Goal: Information Seeking & Learning: Learn about a topic

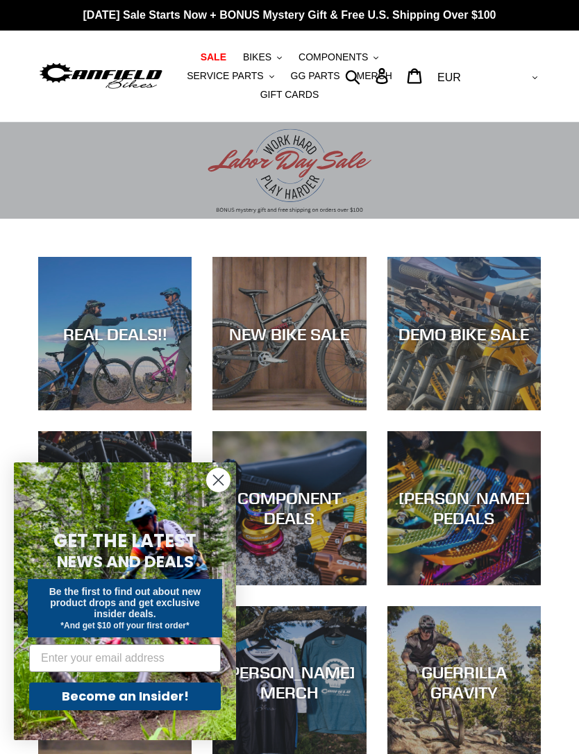
click at [216, 481] on circle "Close dialog" at bounding box center [218, 480] width 23 height 23
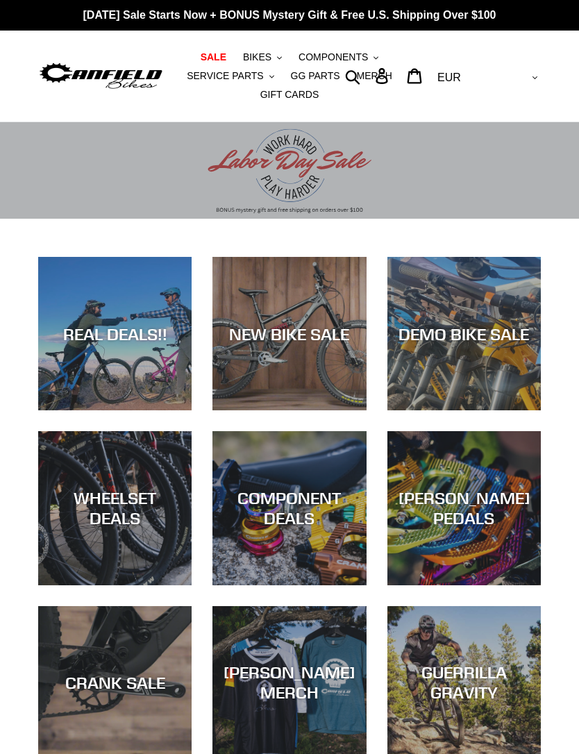
click at [265, 53] on span "BIKES" at bounding box center [257, 57] width 28 height 12
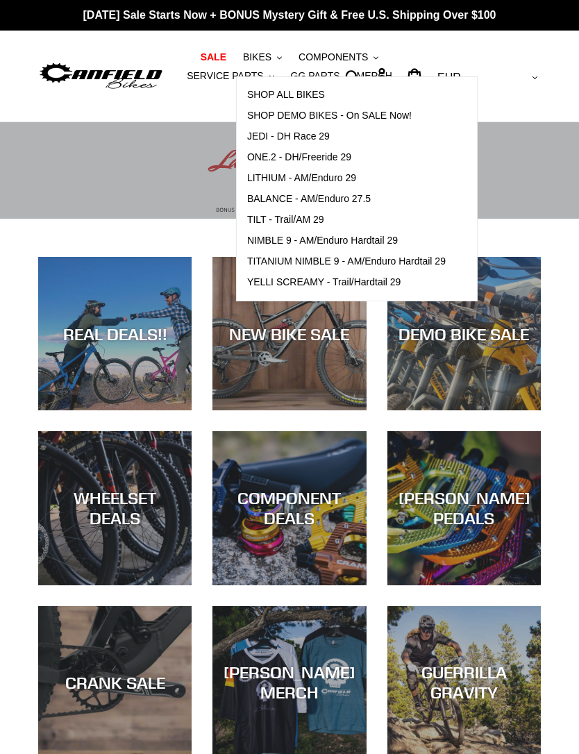
click at [306, 217] on span "TILT - Trail/AM 29" at bounding box center [285, 220] width 77 height 12
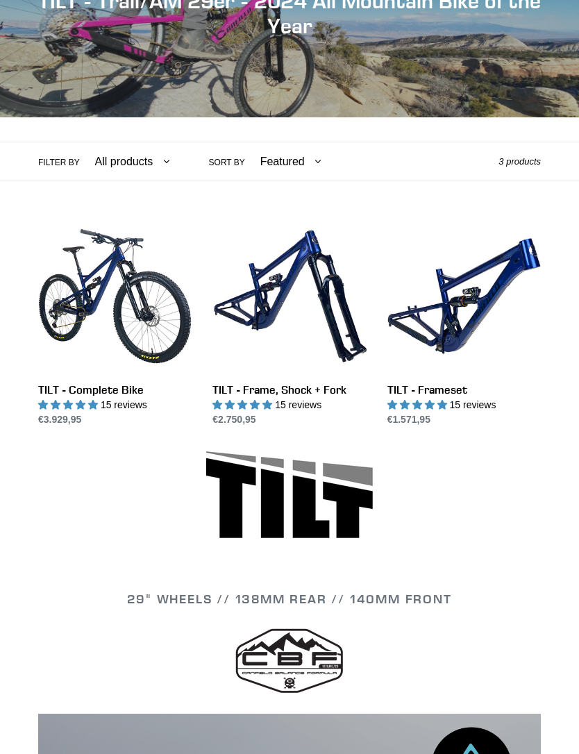
scroll to position [216, 0]
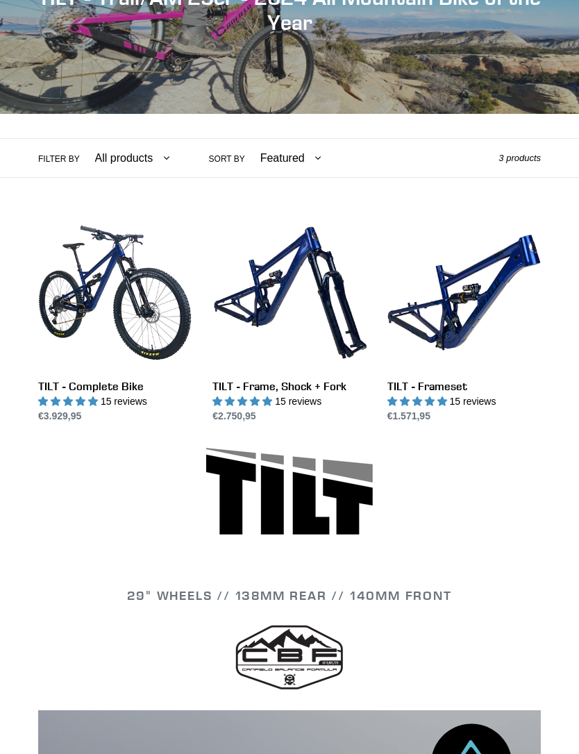
click at [448, 296] on link "TILT - Frameset" at bounding box center [463, 321] width 153 height 208
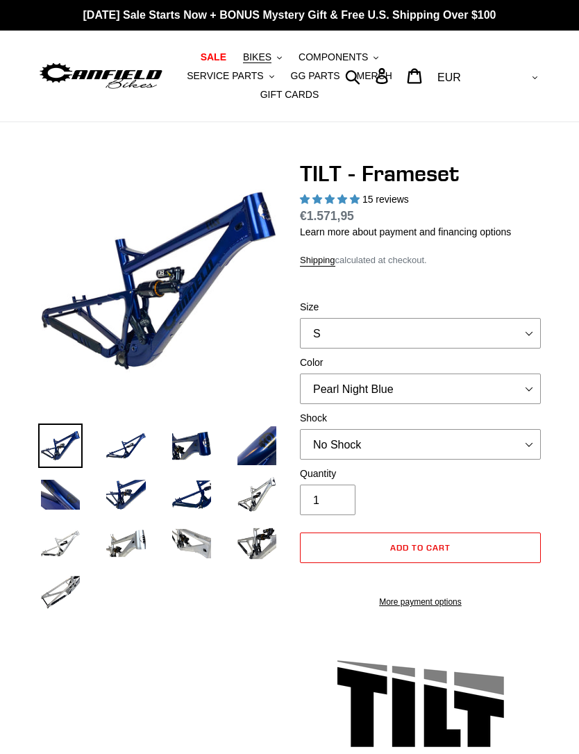
select select "highest-rating"
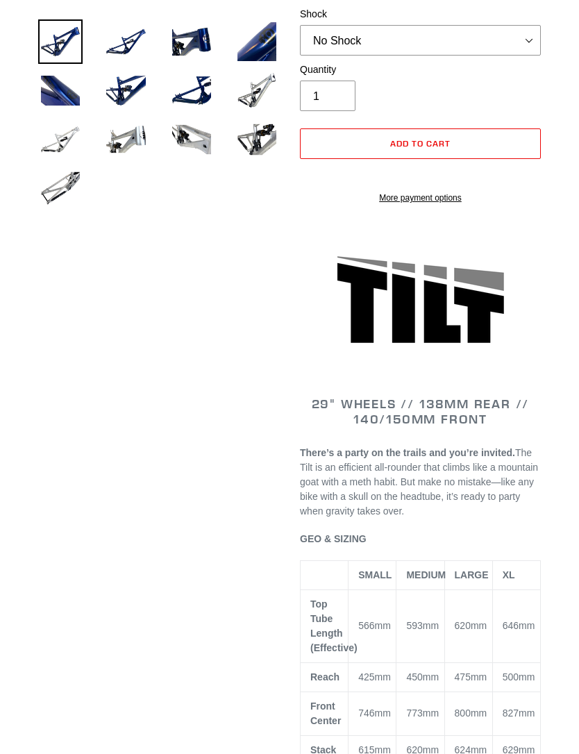
scroll to position [403, 0]
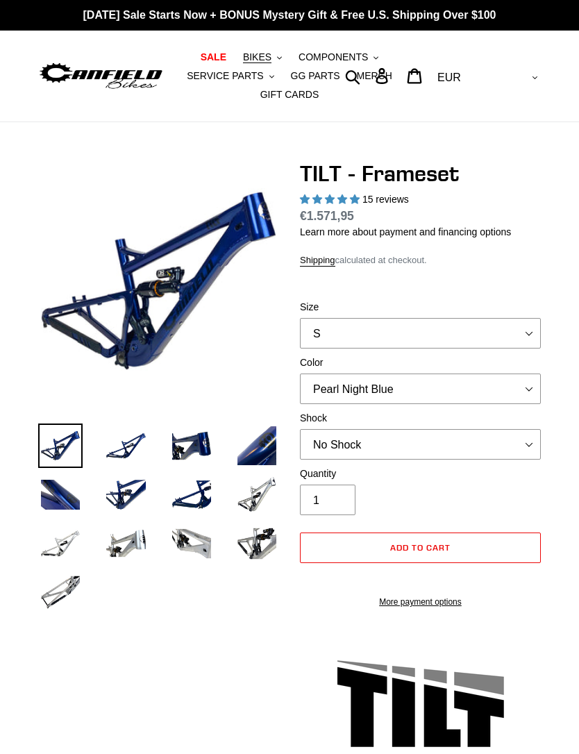
select select "highest-rating"
